Goal: Find specific page/section: Find specific page/section

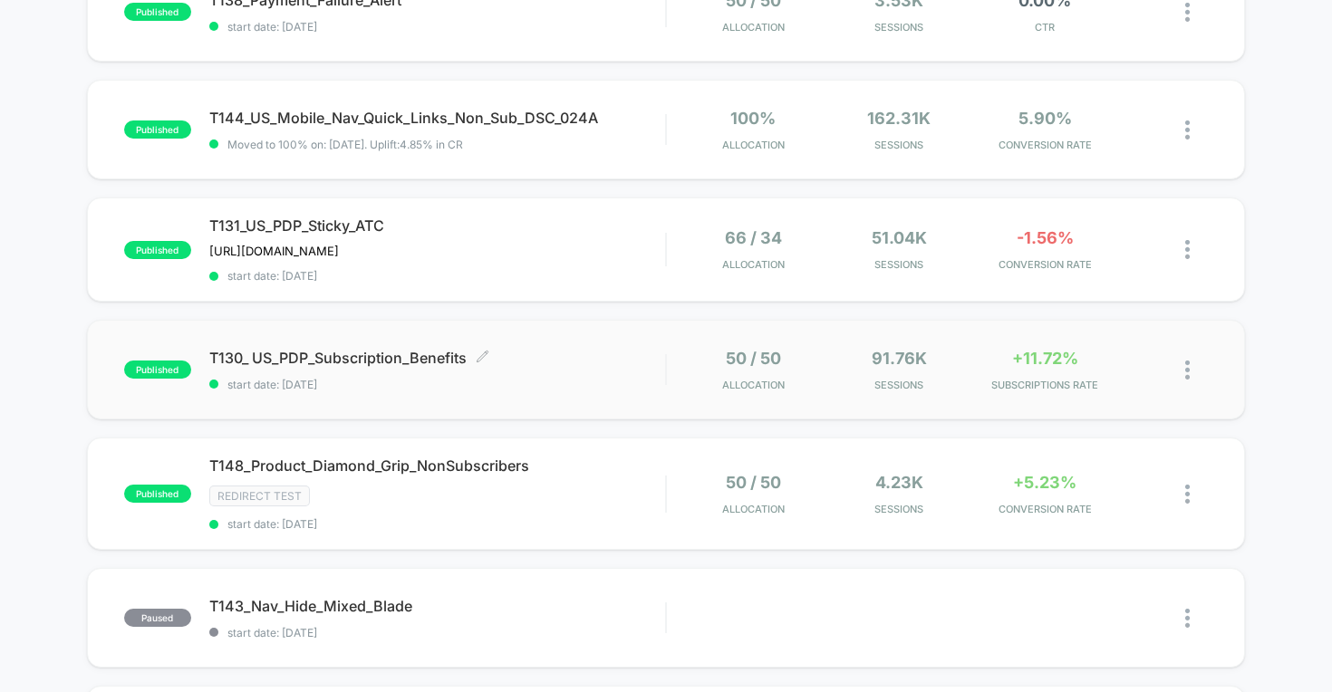
scroll to position [418, 0]
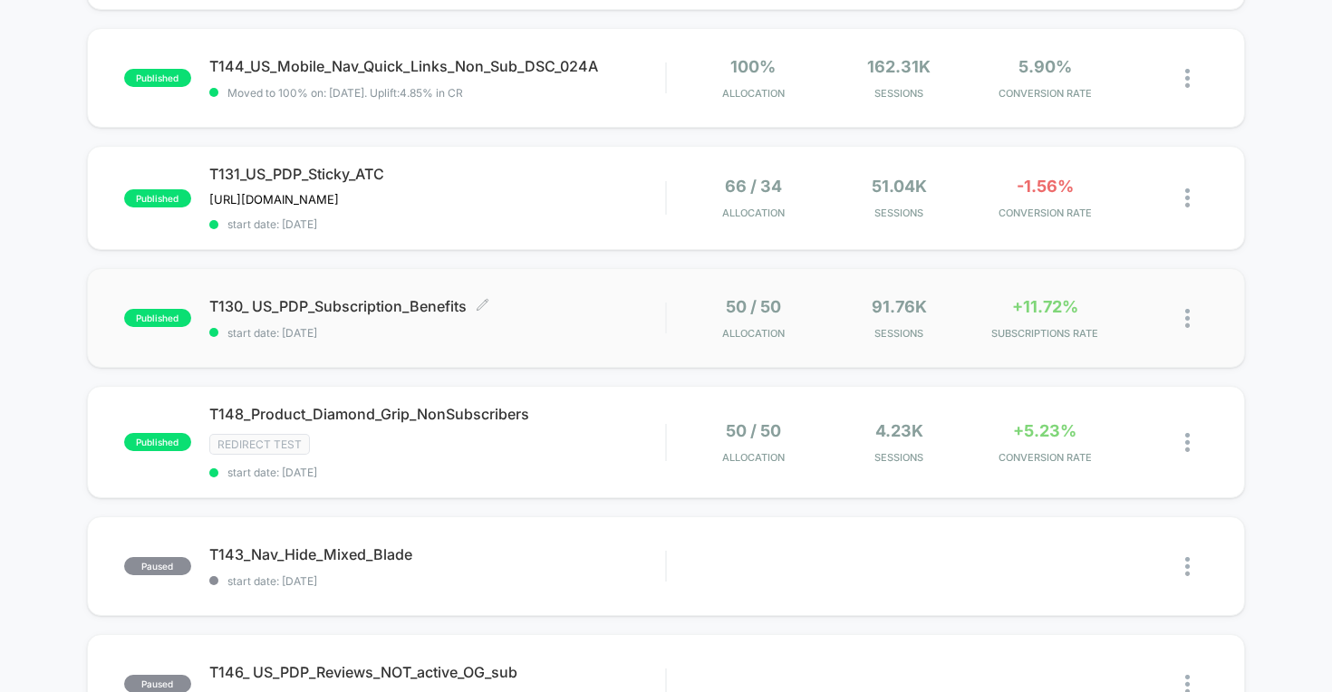
click at [385, 301] on span "T130_ US_PDP_Subscription_Benefits Click to edit experience details" at bounding box center [437, 306] width 457 height 18
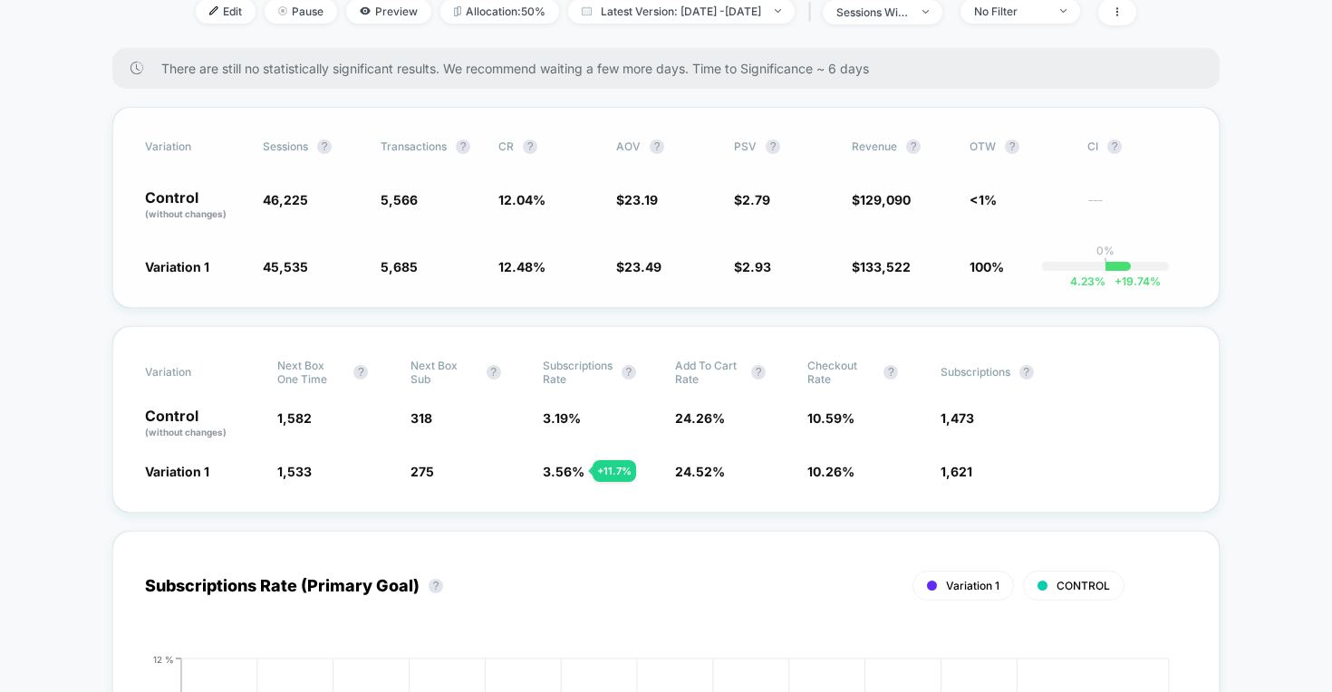
scroll to position [277, 0]
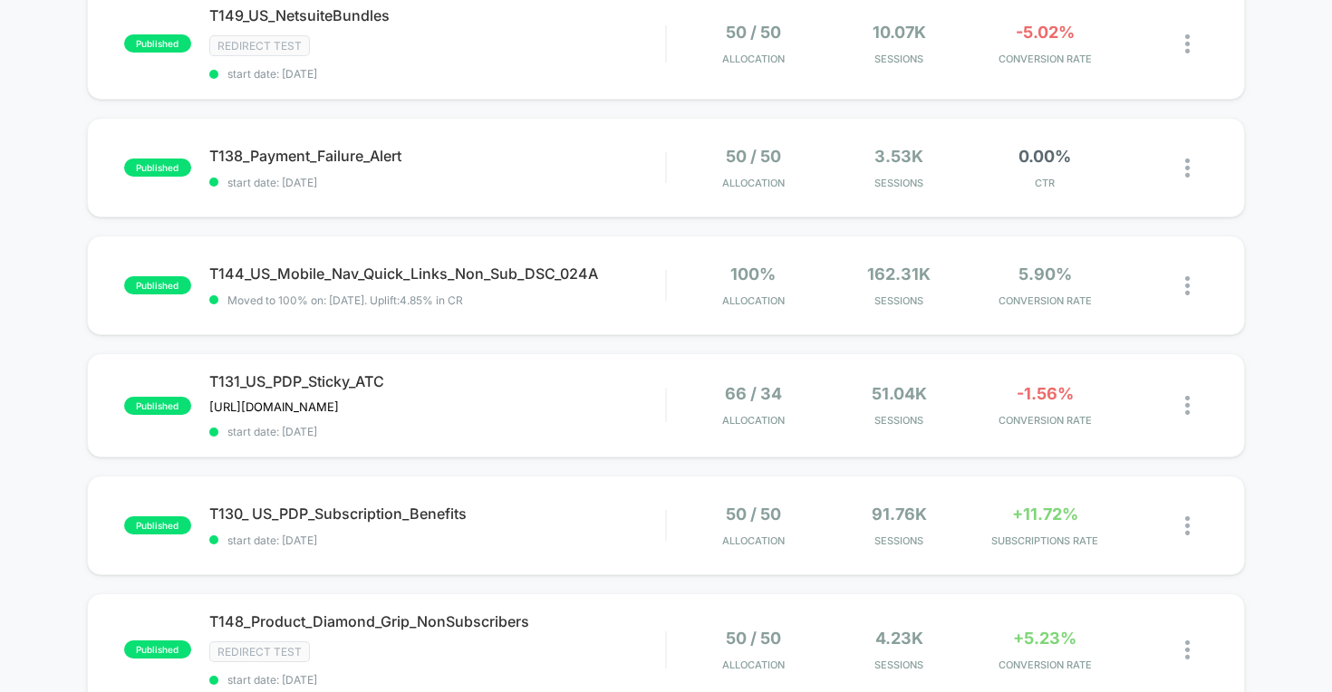
scroll to position [212, 0]
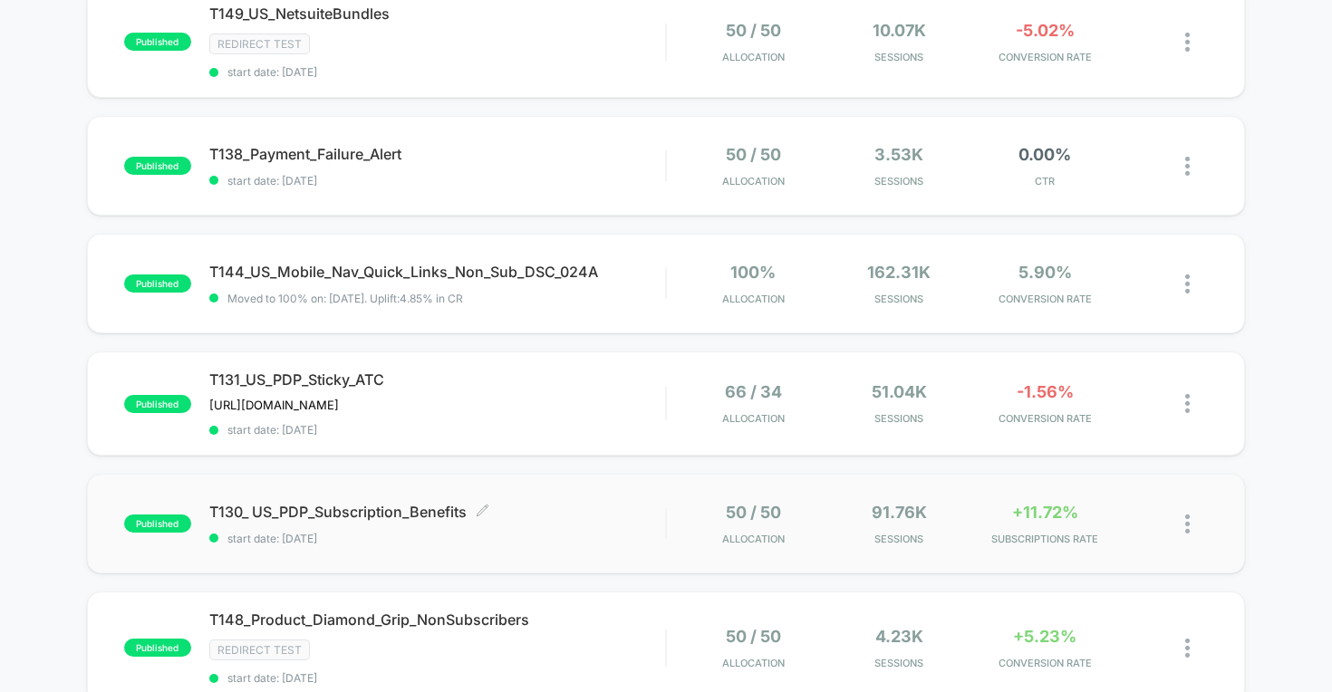
click at [404, 513] on span "T130_ US_PDP_Subscription_Benefits Click to edit experience details" at bounding box center [437, 512] width 457 height 18
